Goal: Communication & Community: Answer question/provide support

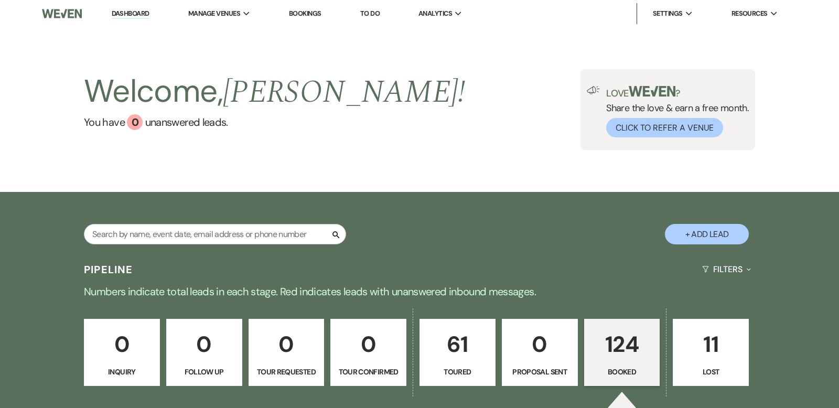
click at [143, 13] on link "Dashboard" at bounding box center [131, 14] width 38 height 10
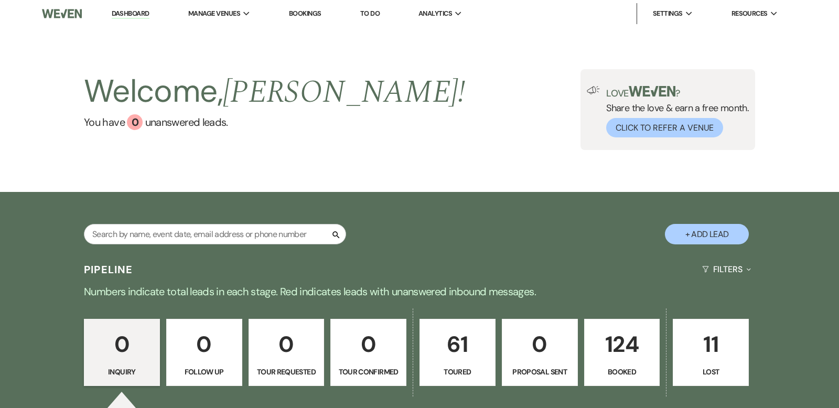
click at [630, 342] on p "124" at bounding box center [622, 344] width 62 height 35
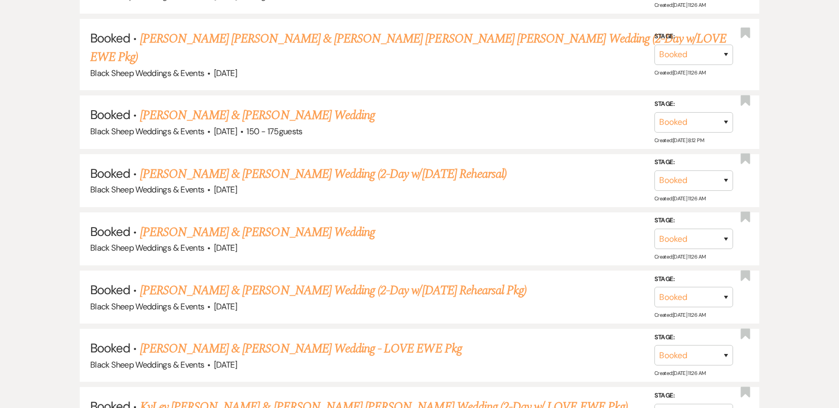
scroll to position [875, 0]
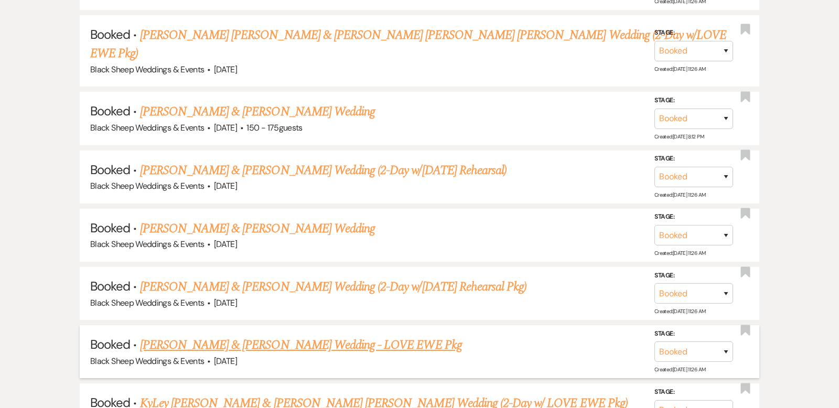
click at [251, 336] on link "[PERSON_NAME] & [PERSON_NAME] Wedding - LOVE EWE Pkg" at bounding box center [301, 345] width 322 height 19
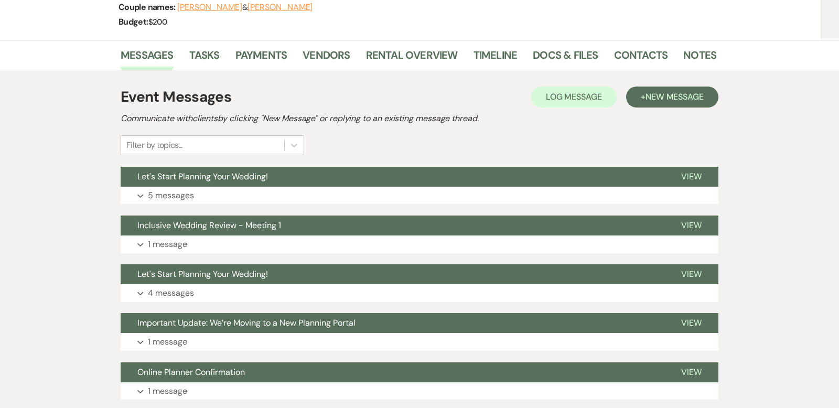
scroll to position [169, 0]
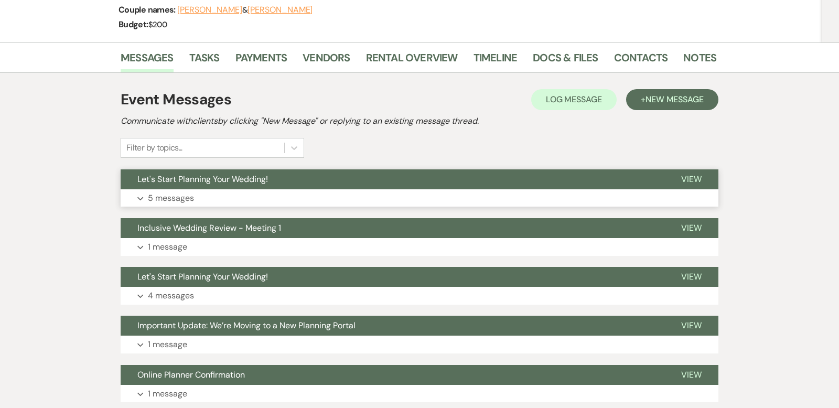
click at [141, 197] on icon "Expand" at bounding box center [140, 199] width 6 height 4
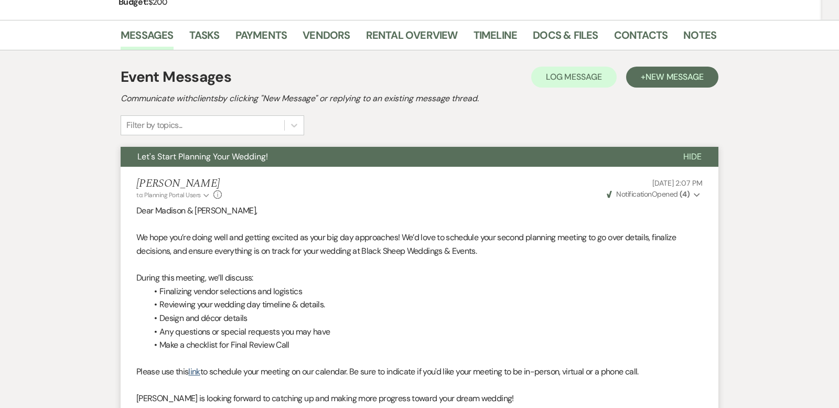
scroll to position [0, 0]
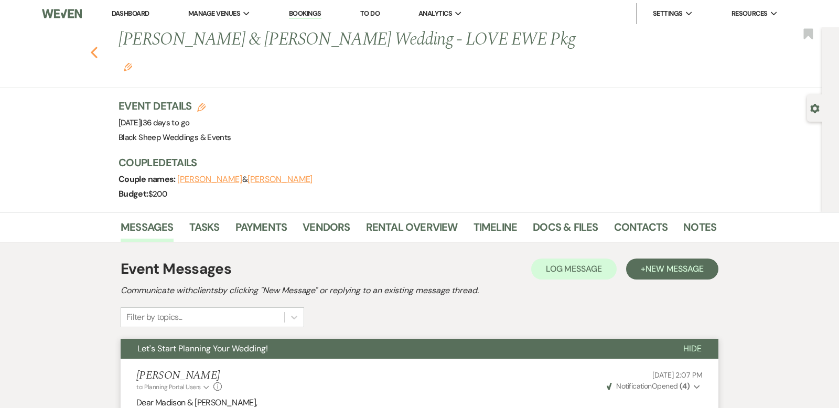
click at [93, 46] on icon "Previous" at bounding box center [94, 52] width 8 height 13
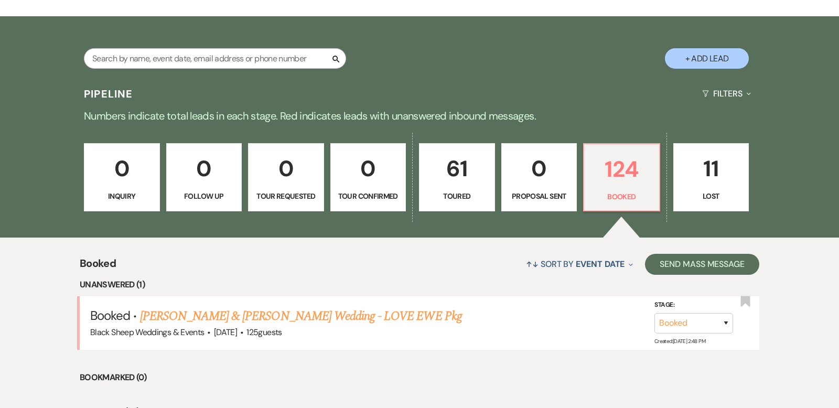
scroll to position [158, 0]
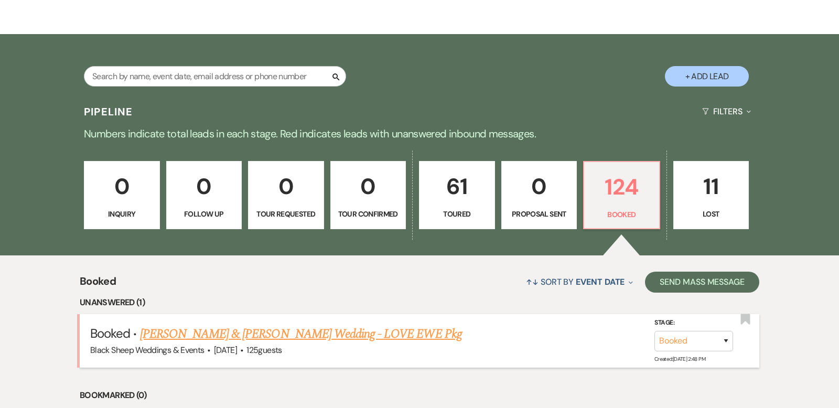
click at [276, 333] on link "[PERSON_NAME] & [PERSON_NAME] Wedding - LOVE EWE Pkg" at bounding box center [301, 334] width 322 height 19
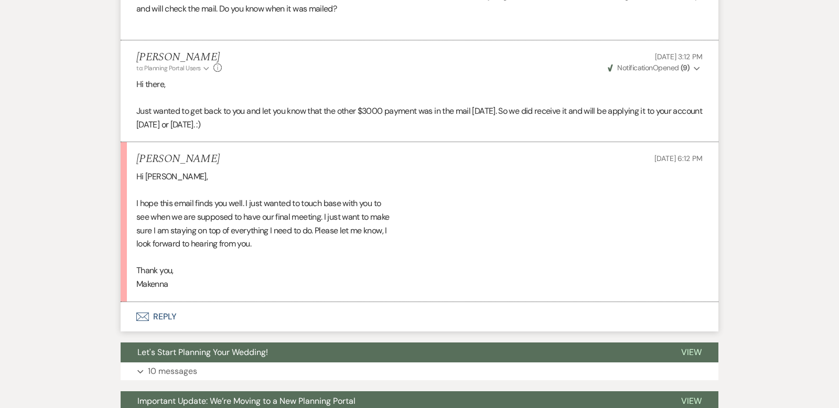
scroll to position [1447, 0]
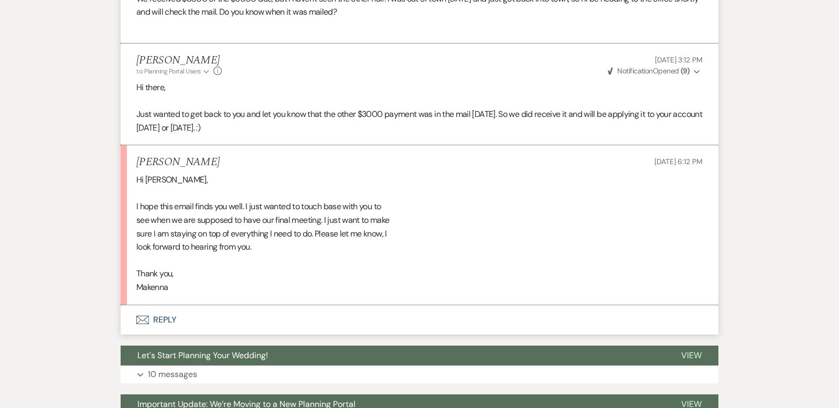
click at [168, 305] on button "Envelope Reply" at bounding box center [420, 319] width 598 height 29
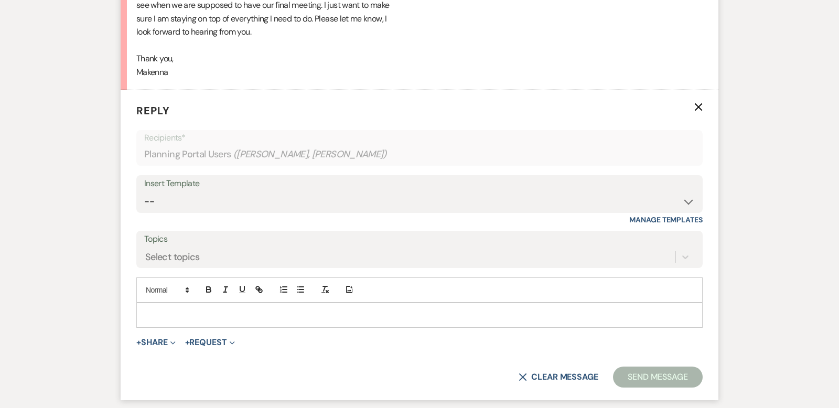
scroll to position [1662, 0]
click at [167, 309] on p at bounding box center [420, 315] width 550 height 12
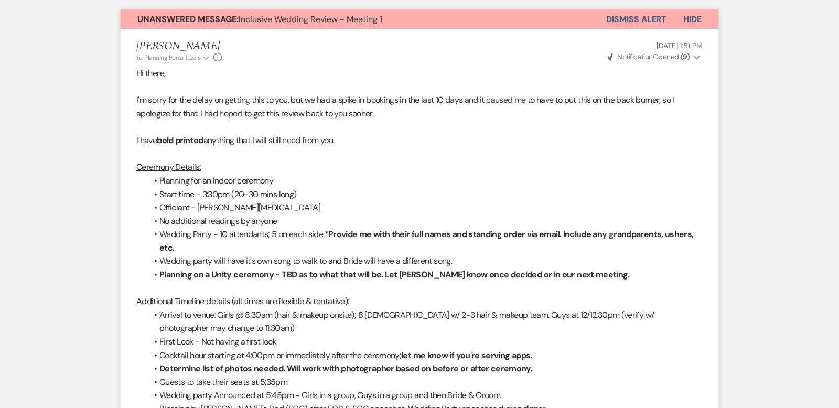
scroll to position [0, 0]
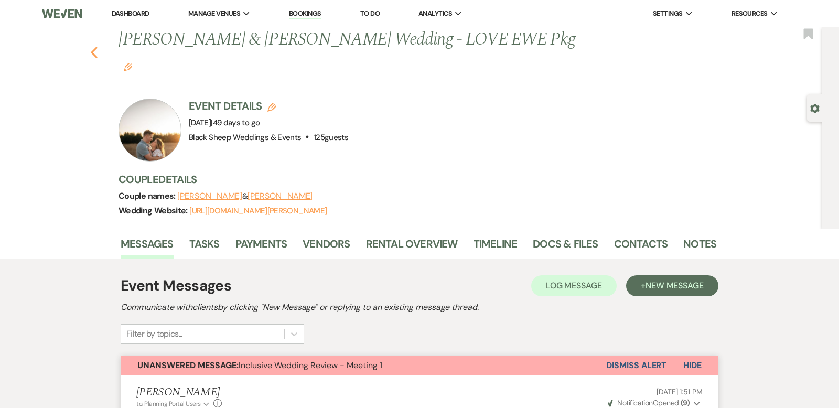
click at [94, 46] on icon "Previous" at bounding box center [94, 52] width 8 height 13
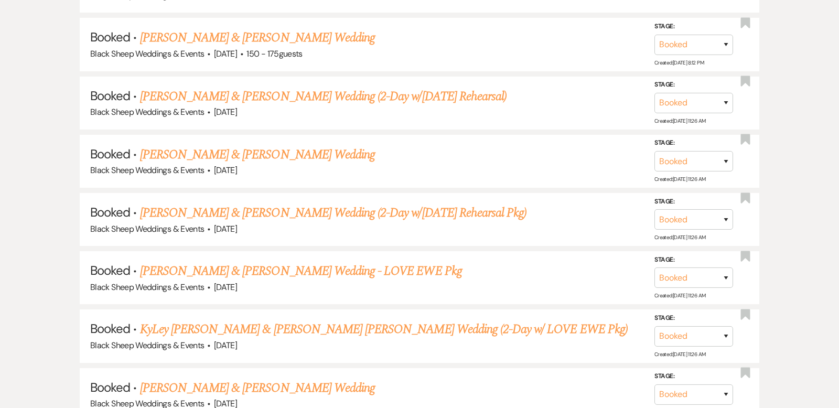
scroll to position [988, 0]
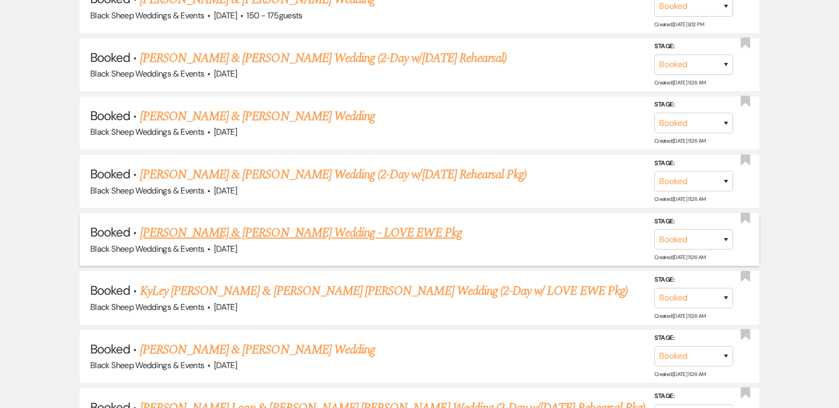
click at [309, 223] on link "[PERSON_NAME] & [PERSON_NAME] Wedding - LOVE EWE Pkg" at bounding box center [301, 232] width 322 height 19
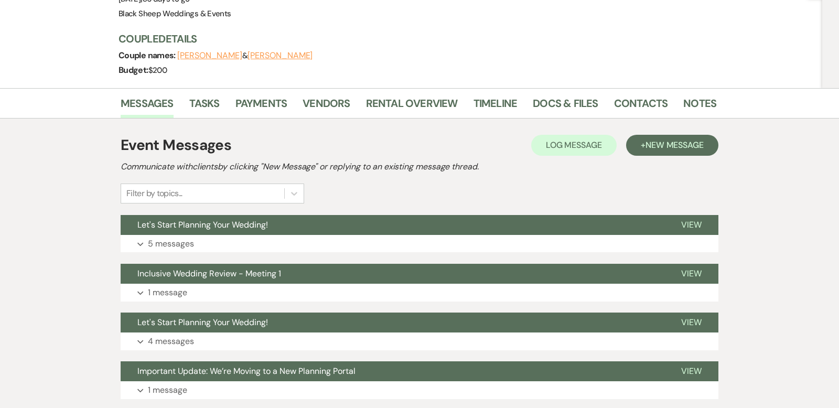
scroll to position [103, 0]
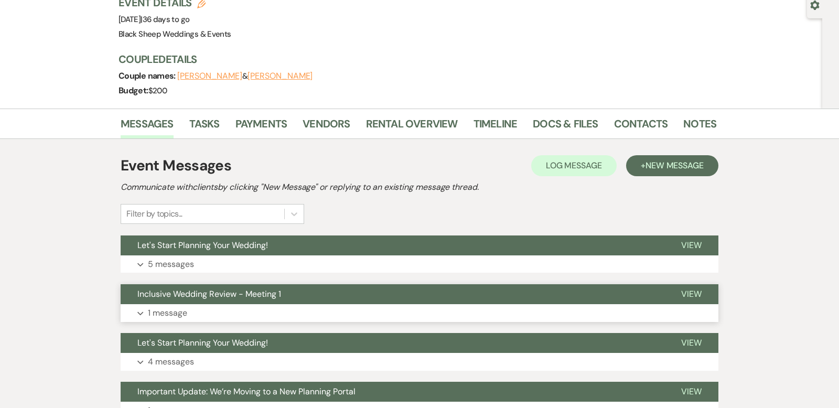
click at [142, 311] on icon "Expand" at bounding box center [140, 313] width 6 height 4
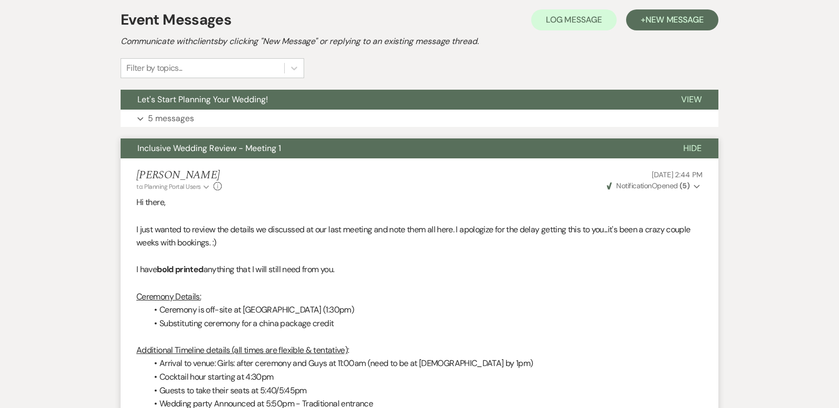
scroll to position [248, 0]
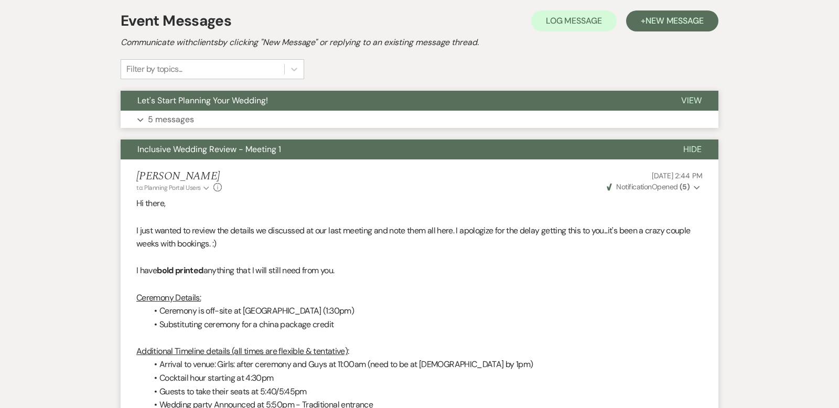
click at [141, 118] on use "button" at bounding box center [140, 120] width 6 height 4
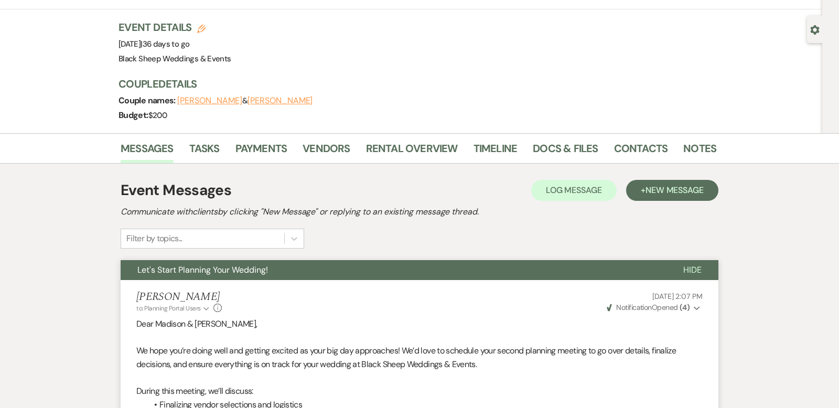
scroll to position [0, 0]
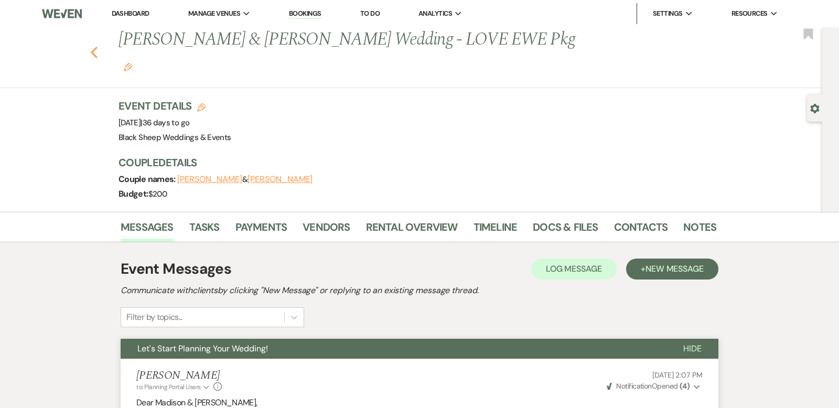
click at [96, 47] on use "button" at bounding box center [94, 53] width 7 height 12
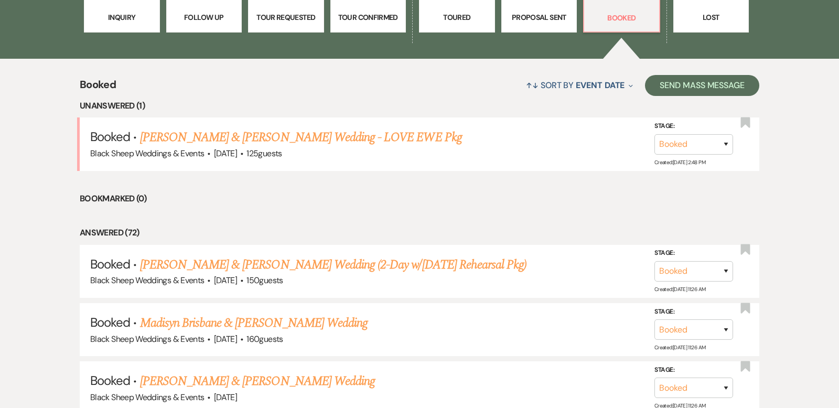
scroll to position [374, 0]
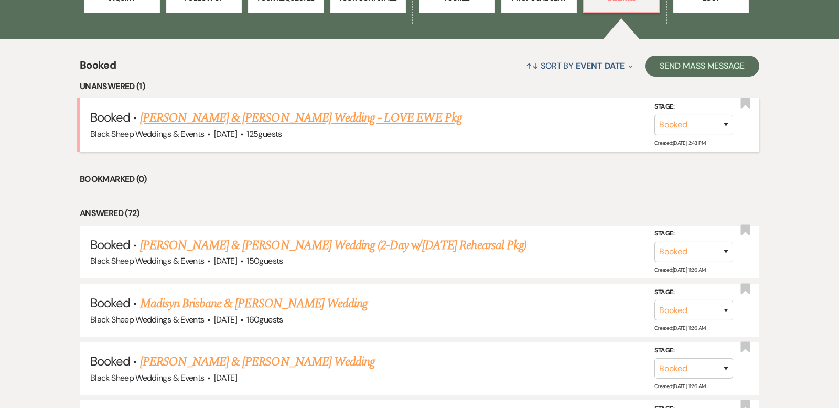
click at [276, 123] on link "[PERSON_NAME] & [PERSON_NAME] Wedding - LOVE EWE Pkg" at bounding box center [301, 118] width 322 height 19
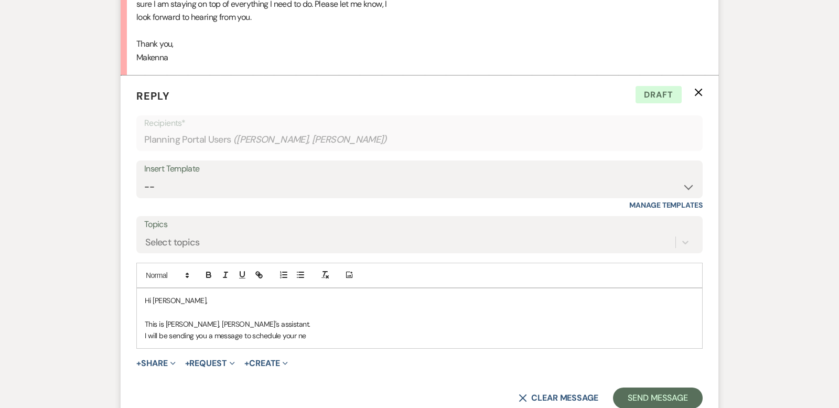
scroll to position [1678, 0]
click at [308, 328] on p "I will be sending you a message to schedule your ne" at bounding box center [420, 334] width 550 height 12
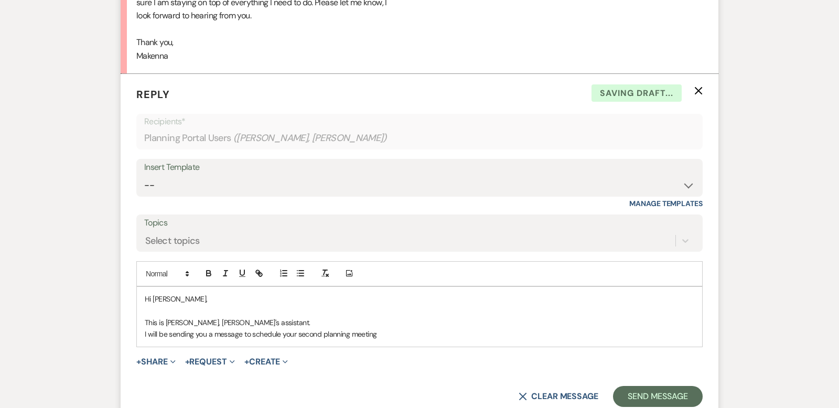
click at [243, 328] on p "I will be sending you a message to schedule your second planning meeting" at bounding box center [420, 334] width 550 height 12
click at [416, 328] on p "I will be sending you a link to [PERSON_NAME]'s calendar to schedule your secon…" at bounding box center [420, 334] width 550 height 12
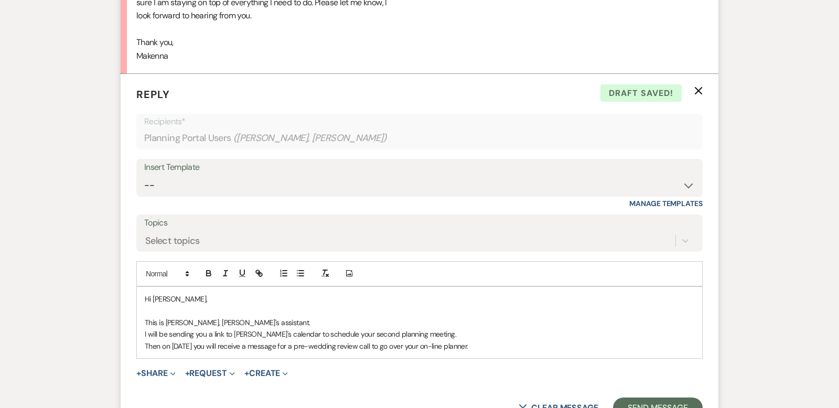
click at [150, 328] on p "I will be sending you a link to [PERSON_NAME]'s calendar to schedule your secon…" at bounding box center [420, 334] width 550 height 12
click at [490, 340] on p "Then on [DATE] you will receive a message for a pre-wedding review call to go o…" at bounding box center [420, 346] width 550 height 12
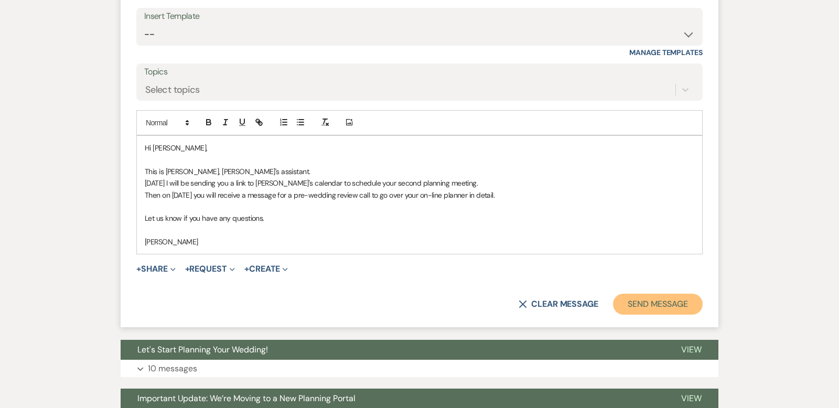
click at [649, 294] on button "Send Message" at bounding box center [658, 304] width 90 height 21
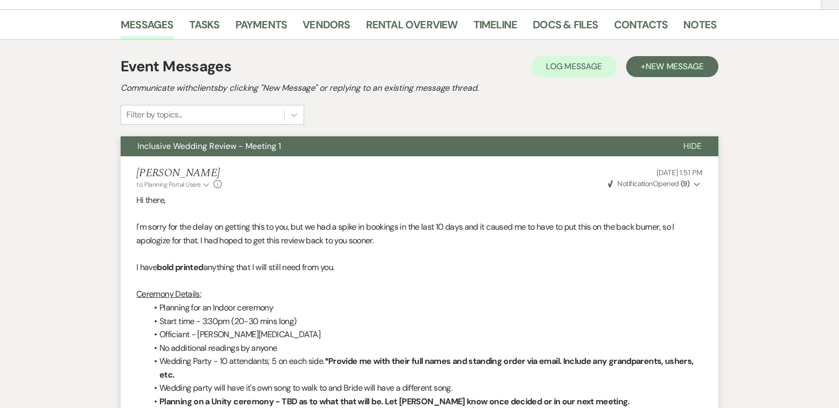
scroll to position [0, 0]
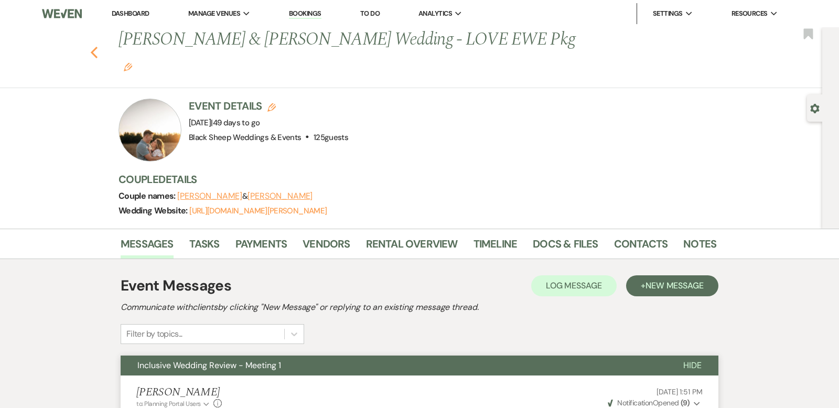
click at [94, 46] on icon "Previous" at bounding box center [94, 52] width 8 height 13
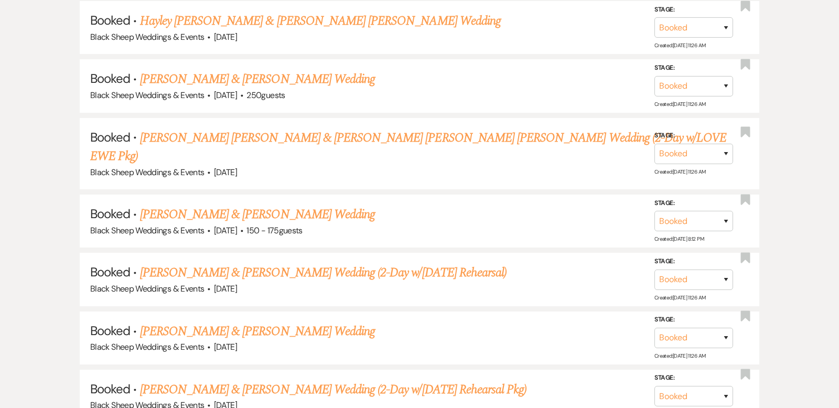
scroll to position [736, 0]
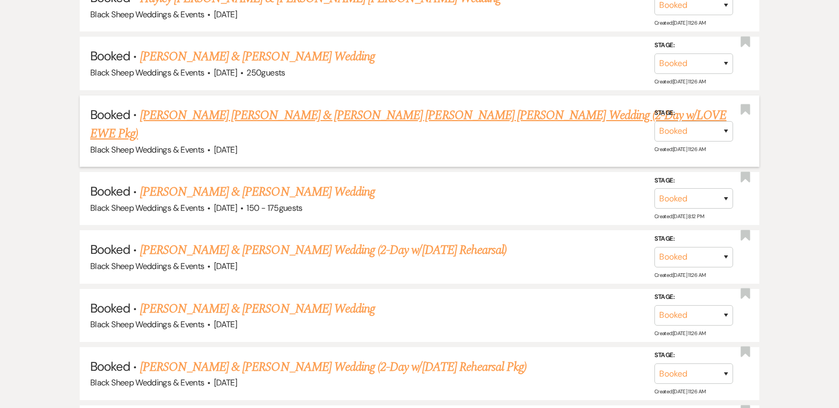
click at [318, 114] on link "[PERSON_NAME] [PERSON_NAME] & [PERSON_NAME] [PERSON_NAME] [PERSON_NAME] Wedding…" at bounding box center [408, 125] width 636 height 38
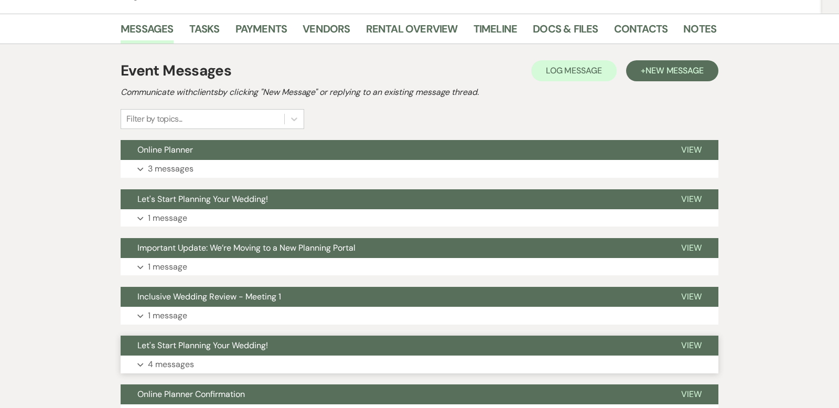
scroll to position [219, 0]
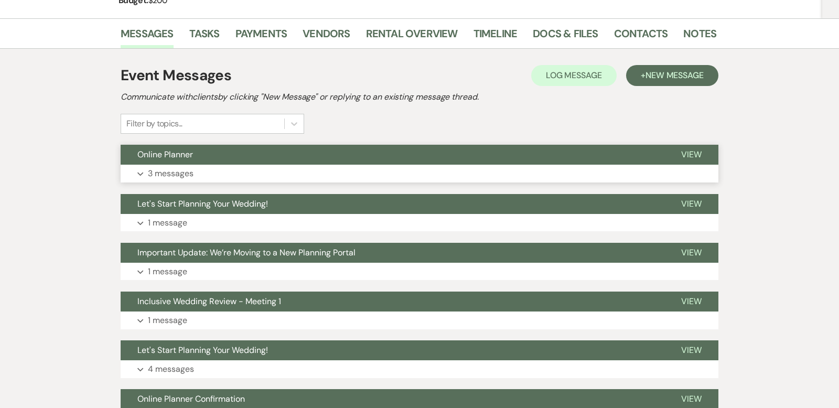
click at [139, 172] on icon "Expand" at bounding box center [140, 174] width 6 height 4
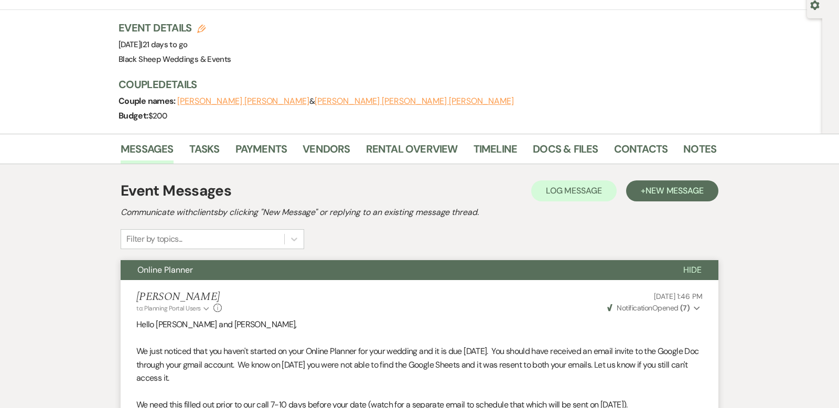
scroll to position [0, 0]
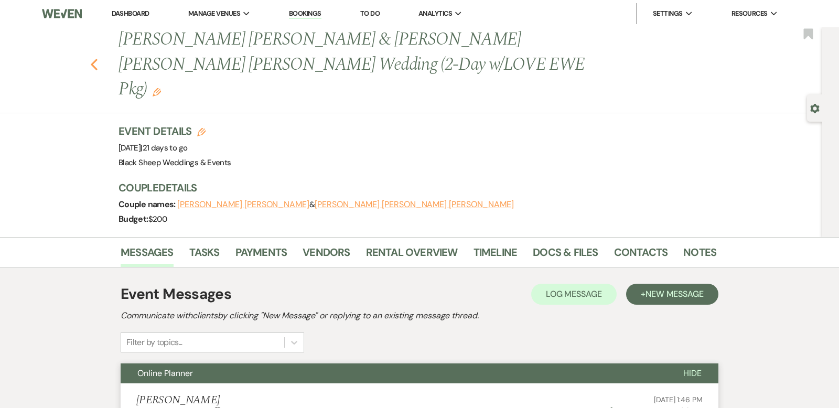
click at [94, 59] on use "button" at bounding box center [94, 65] width 7 height 12
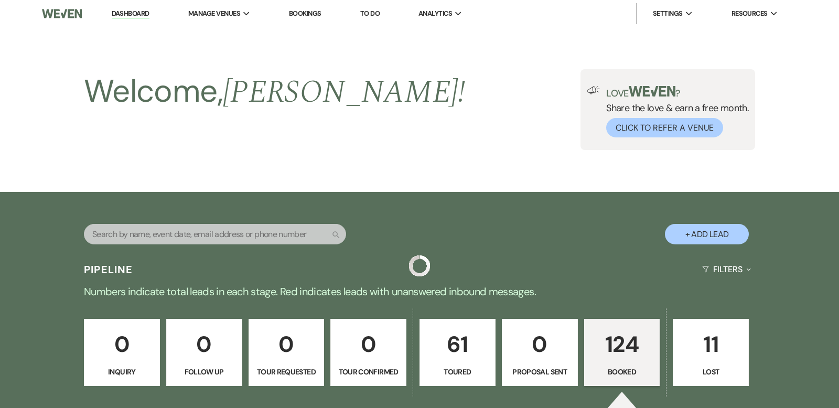
scroll to position [736, 0]
